Goal: Complete application form: Complete application form

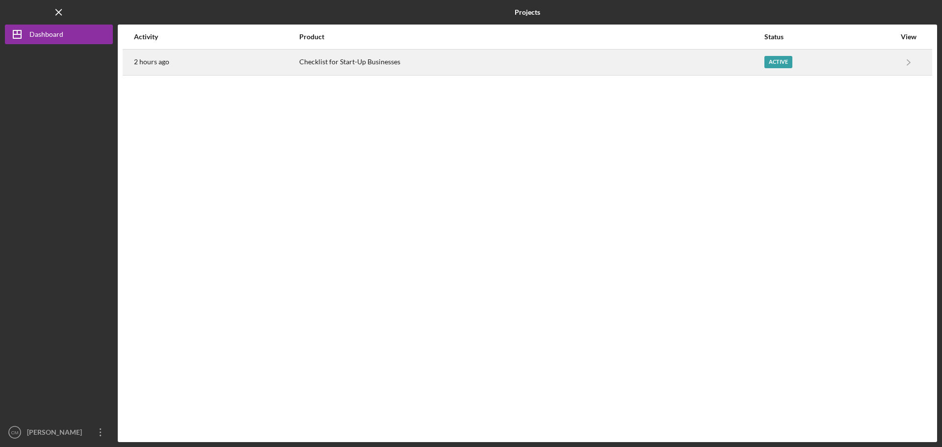
click at [777, 64] on div "Active" at bounding box center [778, 62] width 28 height 12
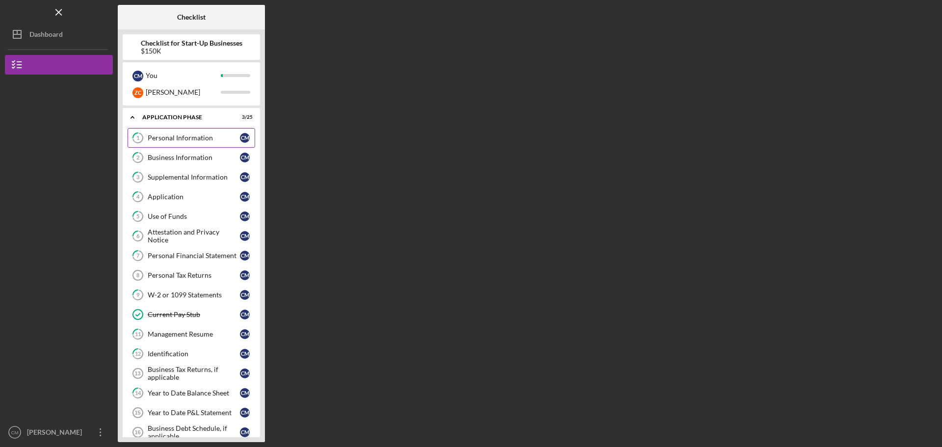
click at [175, 139] on div "Personal Information" at bounding box center [194, 138] width 92 height 8
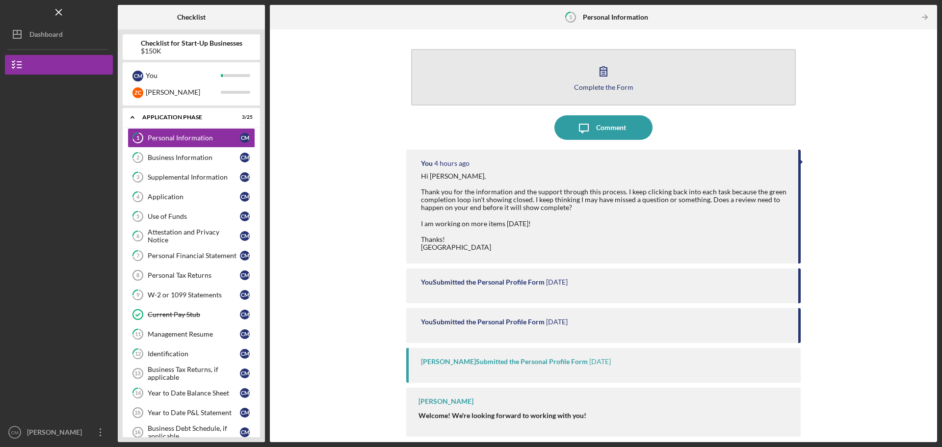
click at [616, 76] on button "Complete the Form Form" at bounding box center [603, 77] width 385 height 56
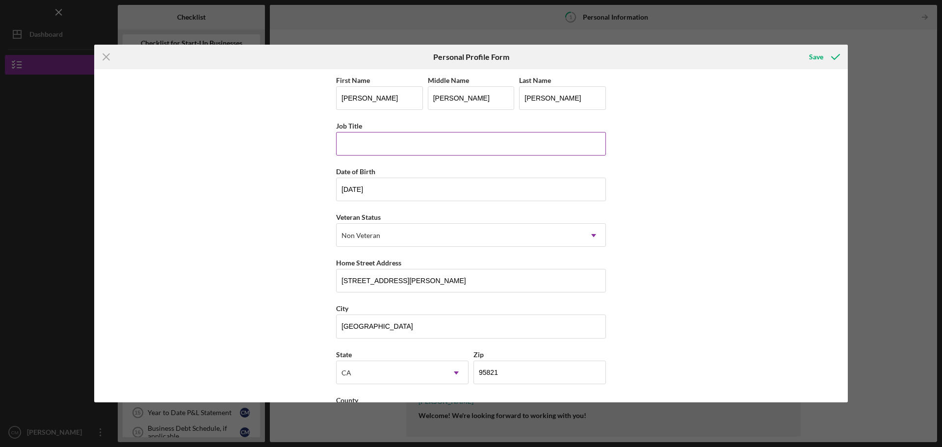
click at [395, 140] on input "Job Title" at bounding box center [471, 144] width 270 height 24
click at [357, 98] on input "[PERSON_NAME]" at bounding box center [379, 98] width 87 height 24
type input "[PERSON_NAME]"
click at [391, 141] on input "Job Title" at bounding box center [471, 144] width 270 height 24
drag, startPoint x: 386, startPoint y: 147, endPoint x: 315, endPoint y: 151, distance: 70.7
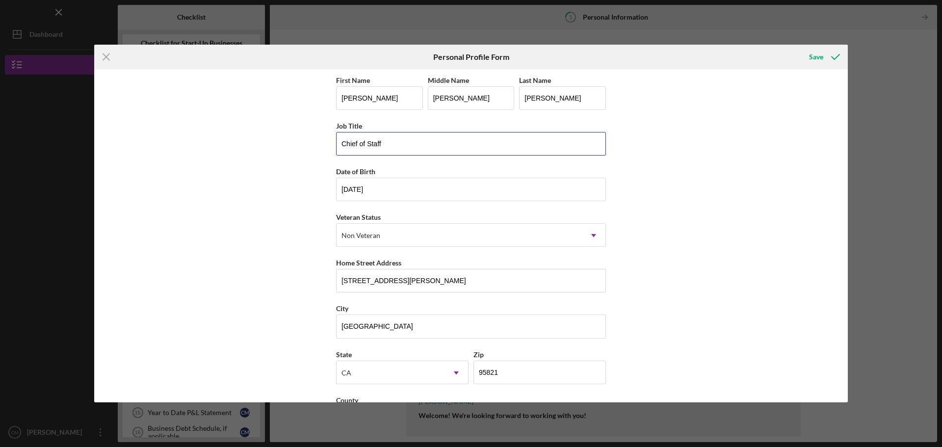
click at [315, 151] on div "First Name [PERSON_NAME] Middle Name [PERSON_NAME] Last Name [PERSON_NAME] Job …" at bounding box center [471, 235] width 754 height 333
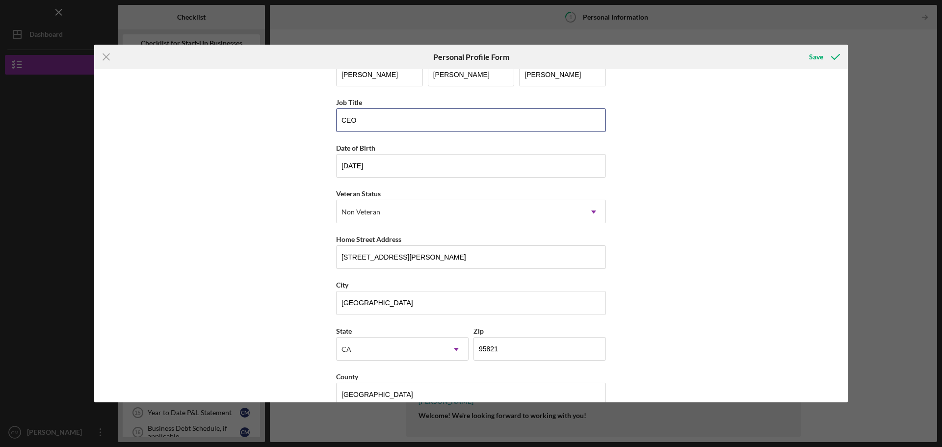
scroll to position [42, 0]
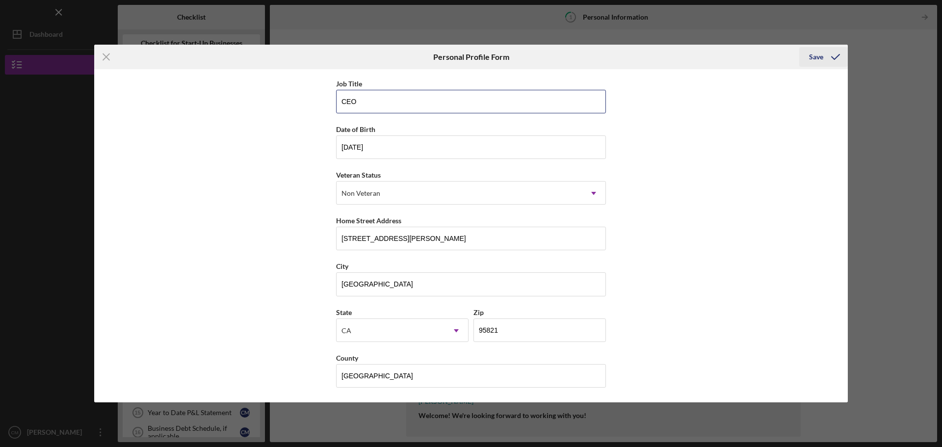
type input "CEO"
click at [814, 56] on div "Save" at bounding box center [816, 57] width 14 height 20
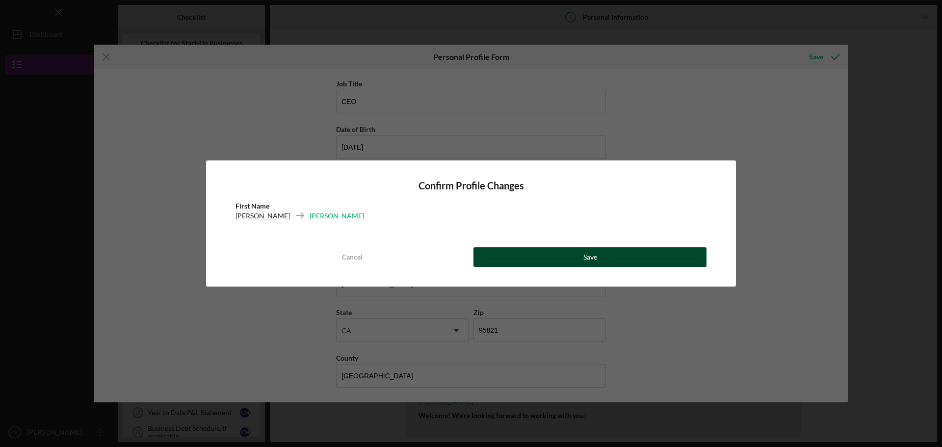
click at [528, 256] on button "Save" at bounding box center [589, 257] width 233 height 20
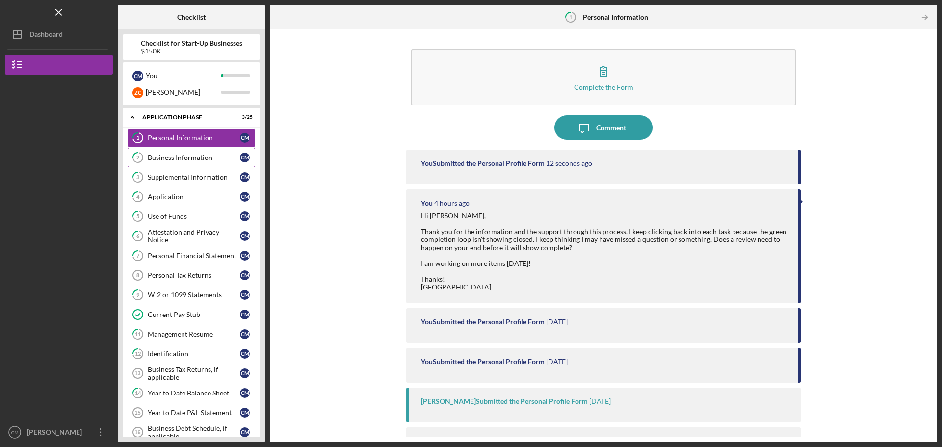
click at [171, 157] on div "Business Information" at bounding box center [194, 158] width 92 height 8
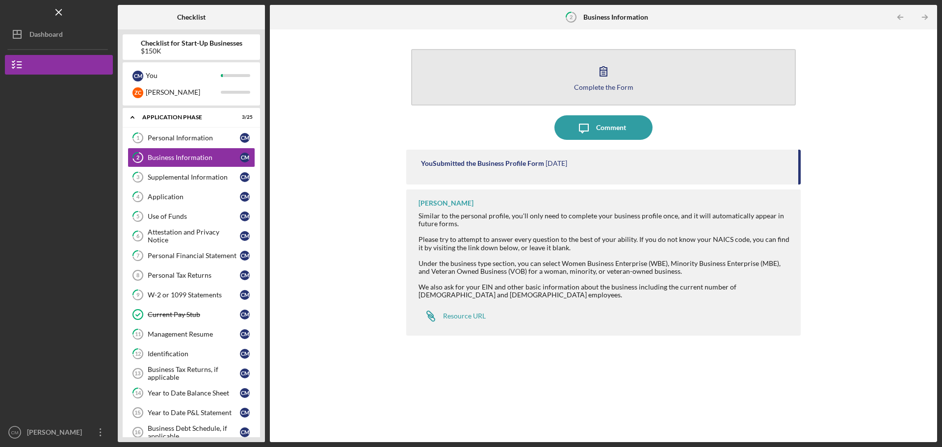
click at [604, 83] on div "Complete the Form" at bounding box center [603, 86] width 59 height 7
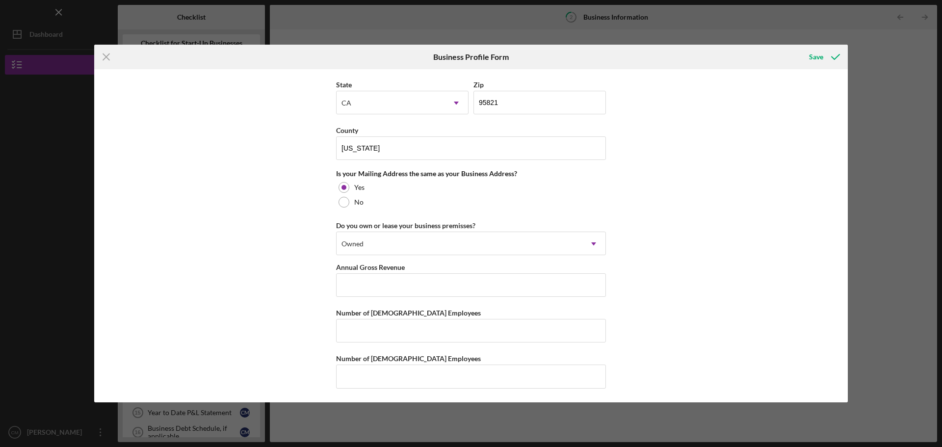
scroll to position [809, 0]
click at [381, 278] on input "Annual Gross Revenue" at bounding box center [471, 285] width 270 height 24
type input "$0"
type input "0"
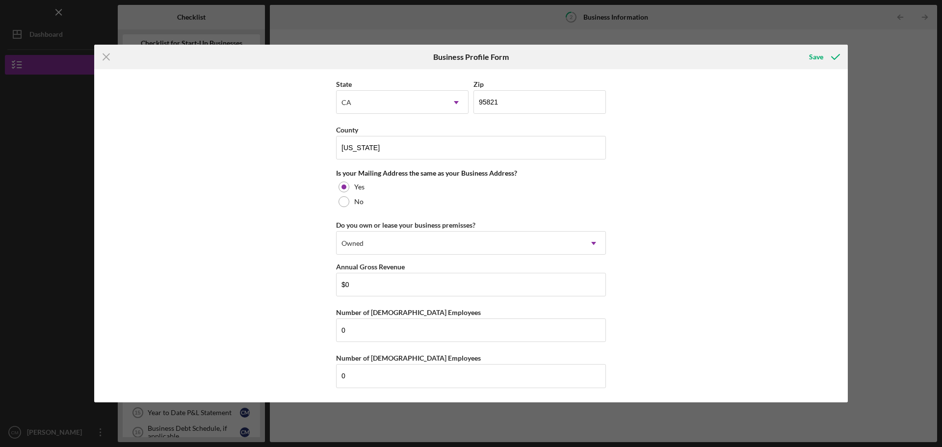
click at [763, 314] on div "Business Name FindIt FoundIt, LLC DBA Juggernaut Junk Removal & Site Solutions …" at bounding box center [471, 235] width 754 height 333
click at [816, 57] on div "Save" at bounding box center [816, 57] width 14 height 20
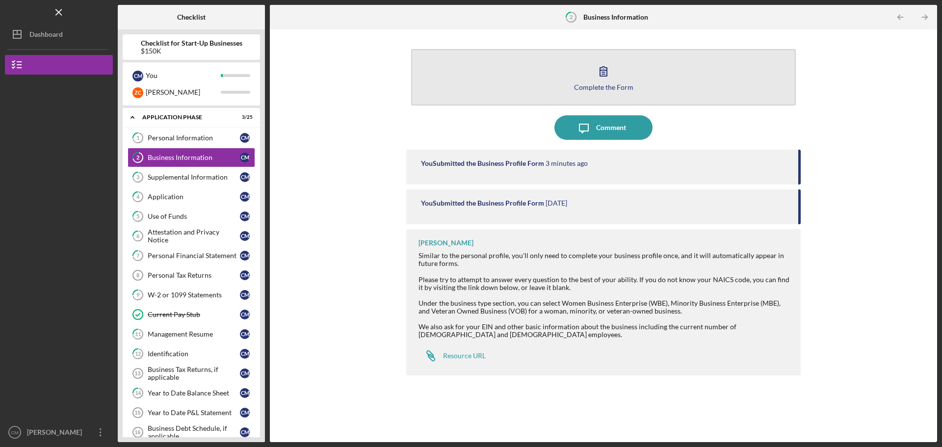
click at [609, 76] on icon "button" at bounding box center [603, 71] width 25 height 25
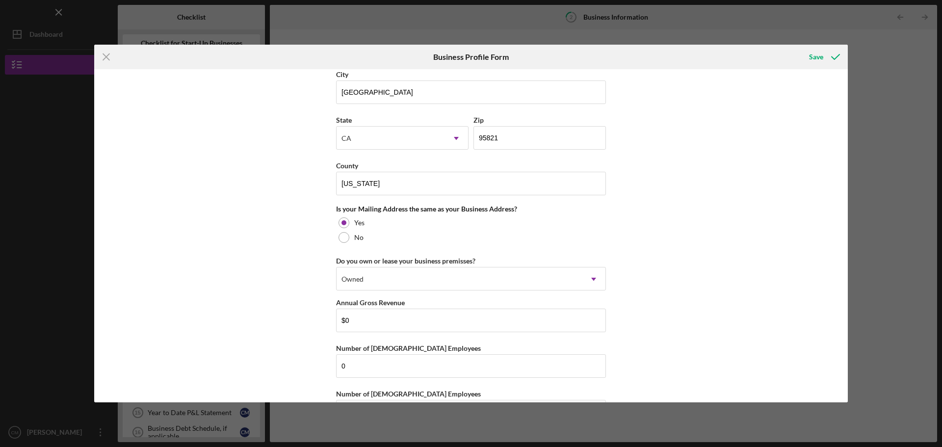
scroll to position [809, 0]
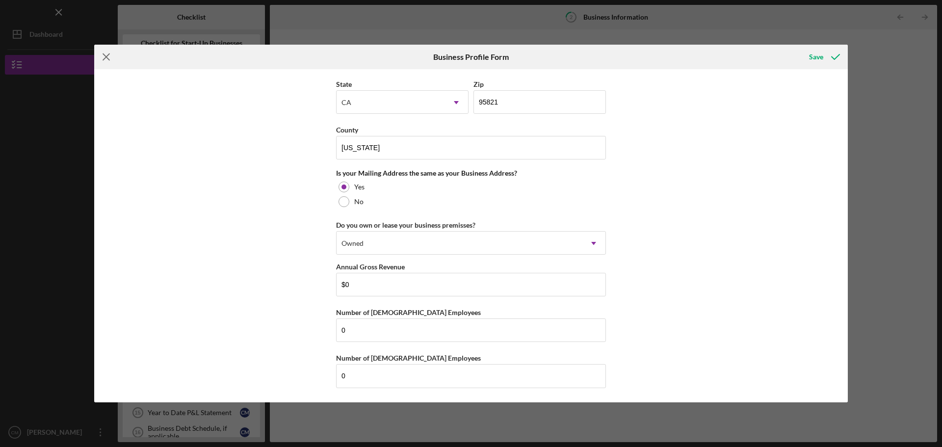
click at [105, 58] on line at bounding box center [106, 57] width 6 height 6
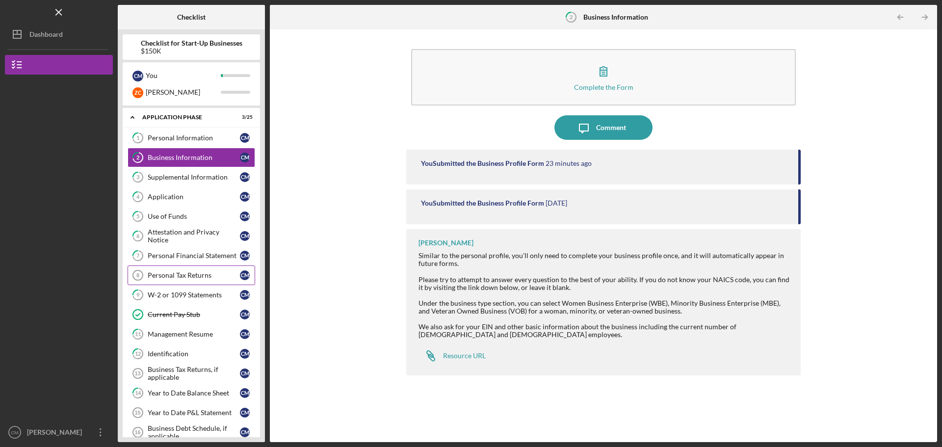
click at [185, 277] on div "Personal Tax Returns" at bounding box center [194, 275] width 92 height 8
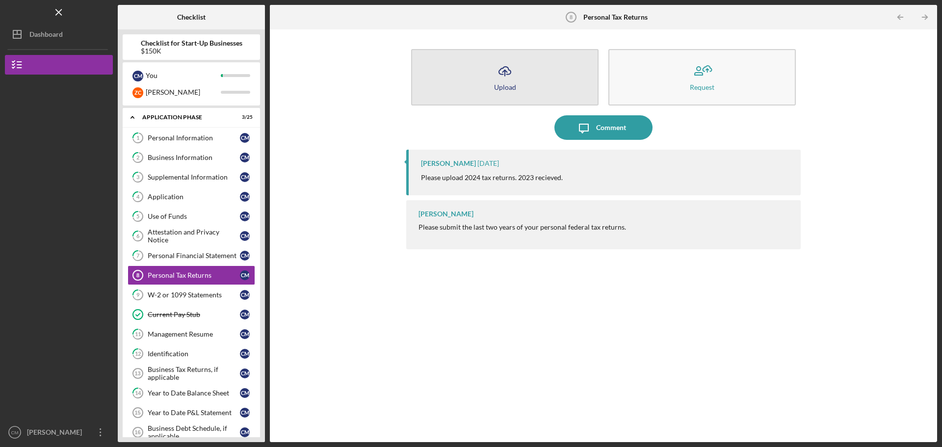
click at [512, 81] on icon "Icon/Upload" at bounding box center [505, 71] width 25 height 25
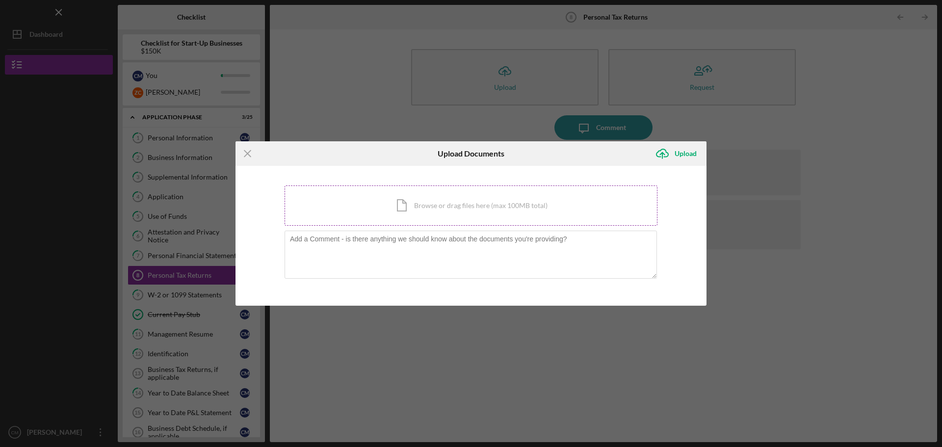
click at [470, 213] on div "Icon/Document Browse or drag files here (max 100MB total) Tap to choose files o…" at bounding box center [471, 205] width 373 height 40
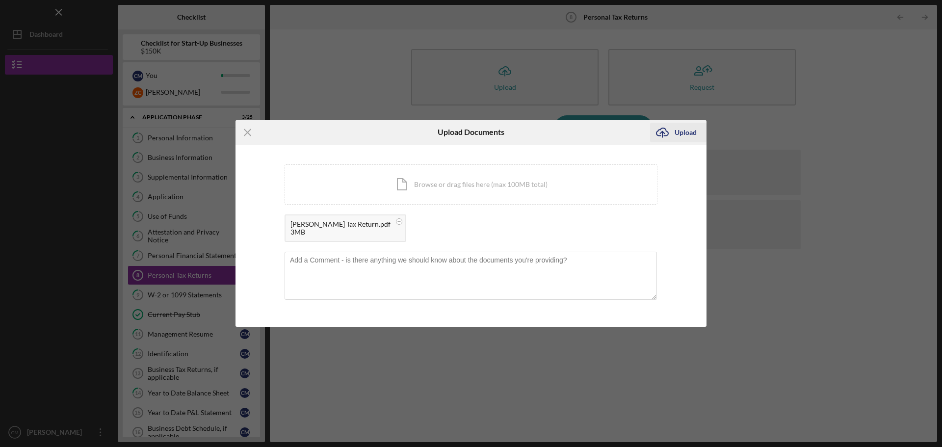
click at [686, 131] on div "Upload" at bounding box center [686, 133] width 22 height 20
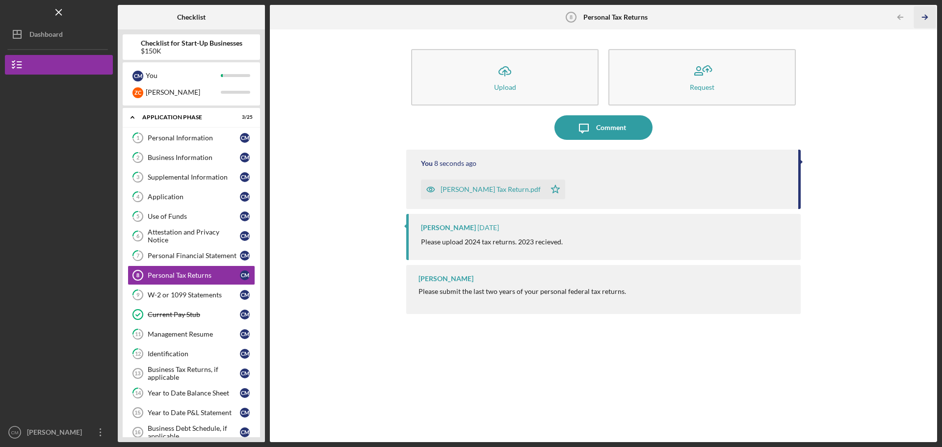
click at [925, 19] on icon "Icon/Table Pagination Arrow" at bounding box center [925, 17] width 22 height 22
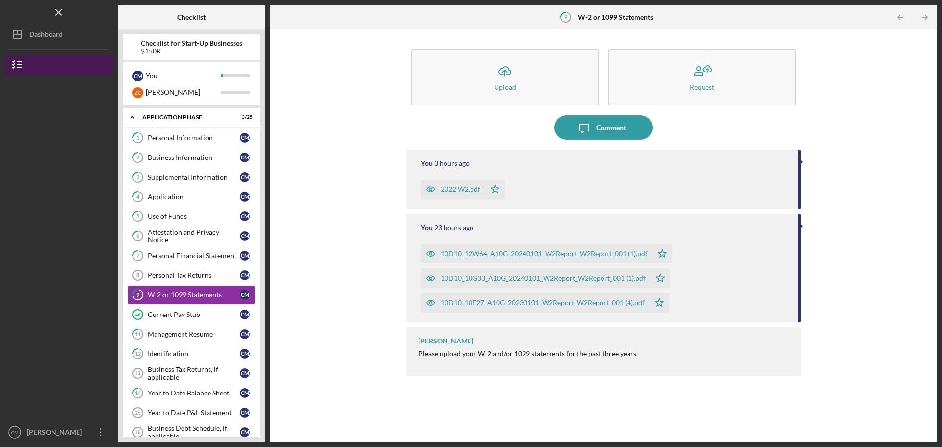
click at [51, 65] on button "Checklist for Start-Up Businesses" at bounding box center [59, 65] width 108 height 20
